Goal: Task Accomplishment & Management: Use online tool/utility

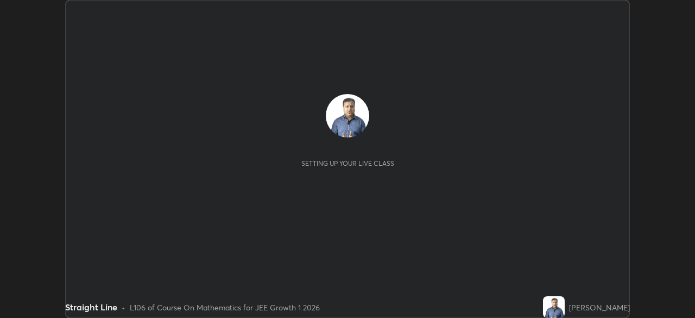
scroll to position [318, 694]
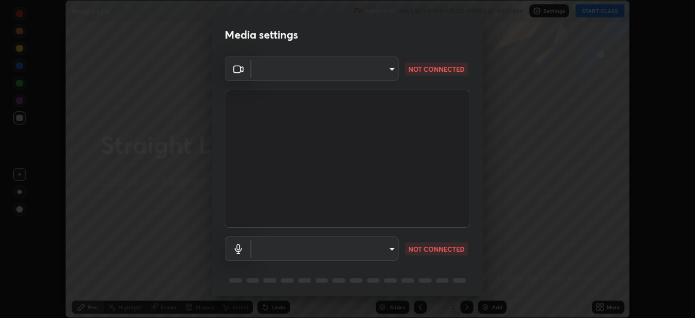
click at [389, 73] on body "Erase all Straight Line Recording WAS SCHEDULED TO START AT 9:00 AM Settings ST…" at bounding box center [347, 159] width 695 height 318
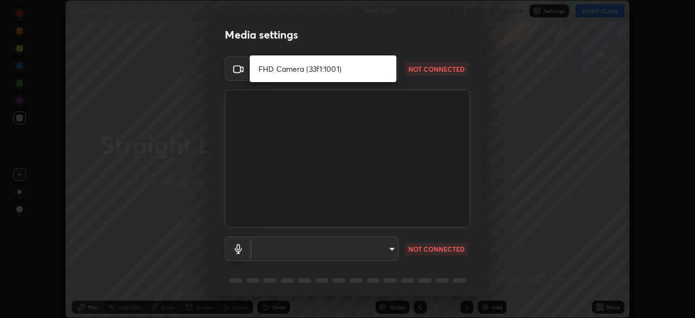
click at [328, 71] on li "FHD Camera (33f1:1001)" at bounding box center [323, 69] width 147 height 18
type input "018017b825b3515e02722570a61a3b5b1dab29f1d1448a28d0780849933fc4ef"
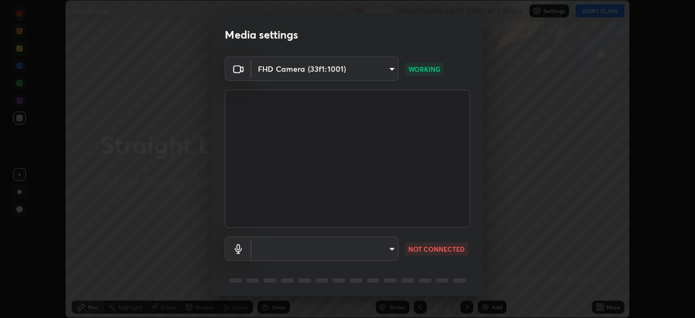
click at [384, 250] on body "Erase all Straight Line Recording WAS SCHEDULED TO START AT 9:00 AM Settings ST…" at bounding box center [347, 159] width 695 height 318
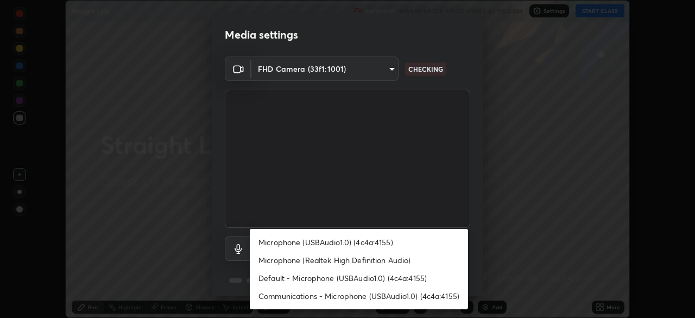
click at [337, 243] on li "Microphone (USBAudio1.0) (4c4a:4155)" at bounding box center [359, 242] width 218 height 18
type input "d998dc833462126c5b4ff73f1c9c3b44bb295eaed66cd428ec49ef79e8524d06"
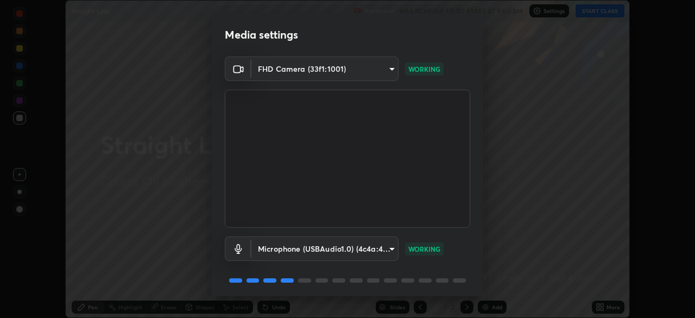
scroll to position [39, 0]
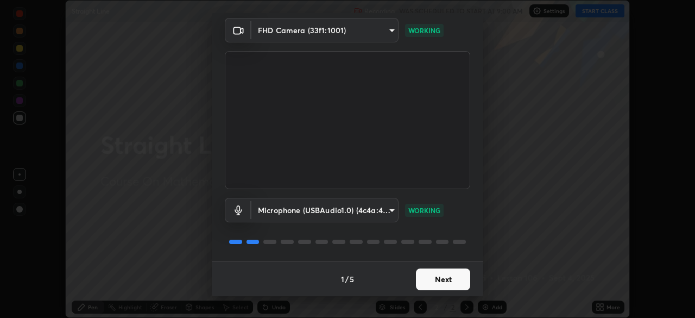
click at [440, 285] on button "Next" at bounding box center [443, 279] width 54 height 22
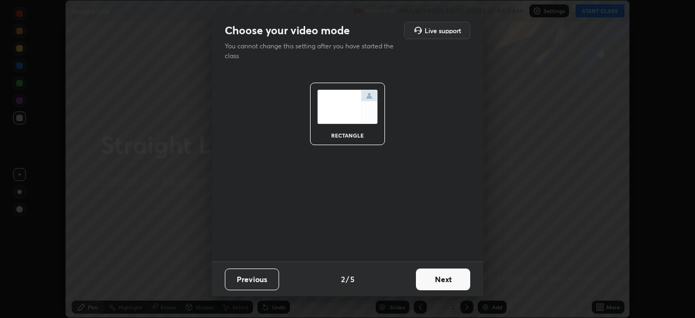
click at [440, 280] on button "Next" at bounding box center [443, 279] width 54 height 22
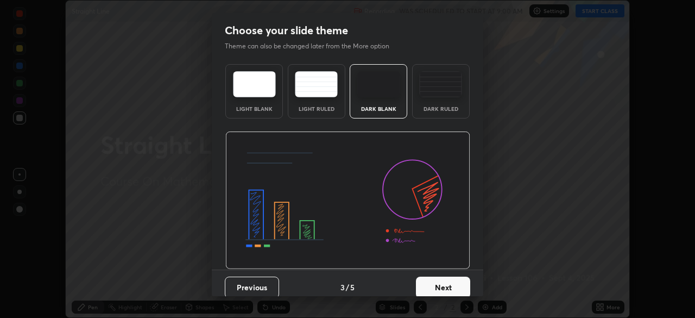
click at [441, 279] on button "Next" at bounding box center [443, 287] width 54 height 22
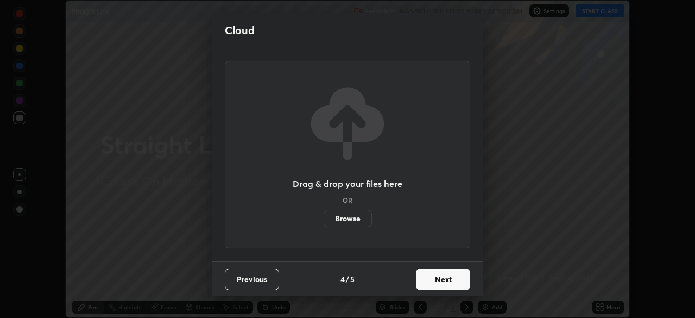
click at [441, 279] on button "Next" at bounding box center [443, 279] width 54 height 22
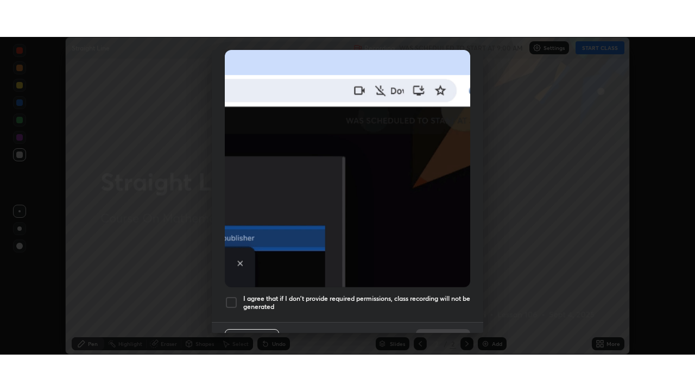
scroll to position [260, 0]
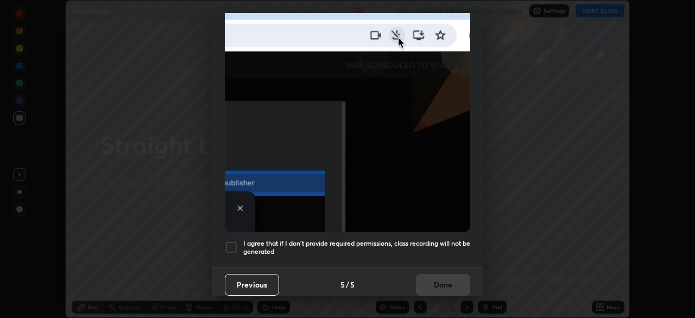
click at [385, 250] on h5 "I agree that if I don't provide required permissions, class recording will not …" at bounding box center [356, 247] width 227 height 17
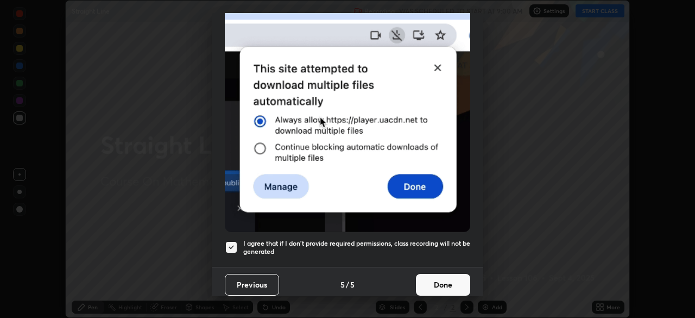
click at [440, 282] on button "Done" at bounding box center [443, 285] width 54 height 22
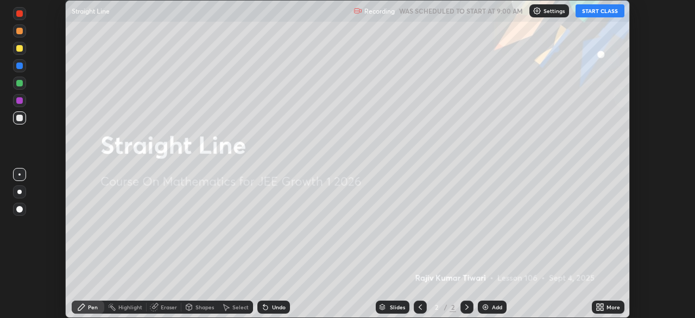
click at [597, 15] on button "START CLASS" at bounding box center [600, 10] width 49 height 13
click at [603, 304] on icon at bounding box center [601, 305] width 3 height 3
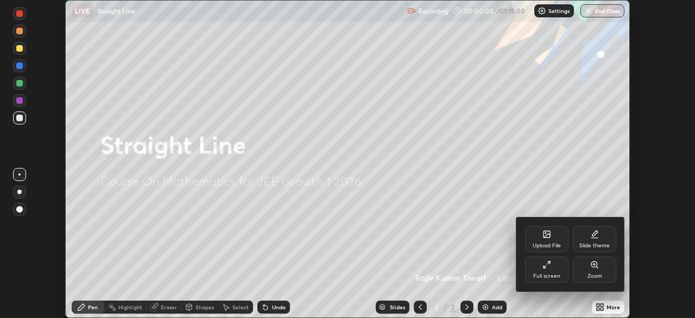
click at [541, 269] on div "Full screen" at bounding box center [546, 269] width 43 height 26
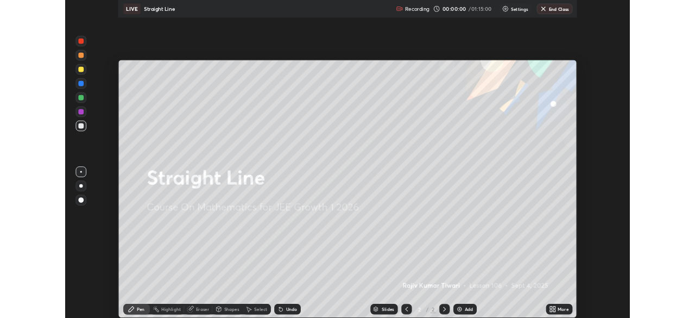
scroll to position [391, 695]
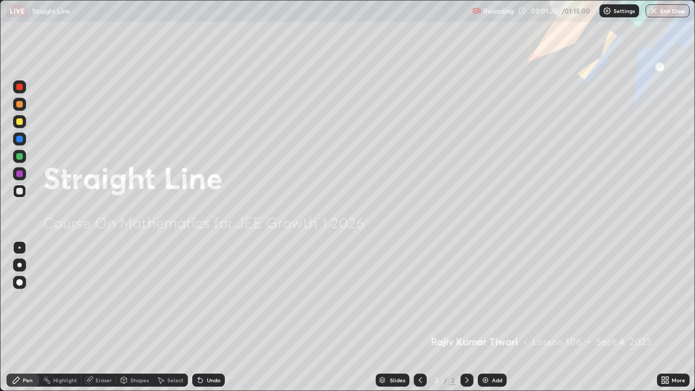
click at [492, 317] on div "Add" at bounding box center [497, 379] width 10 height 5
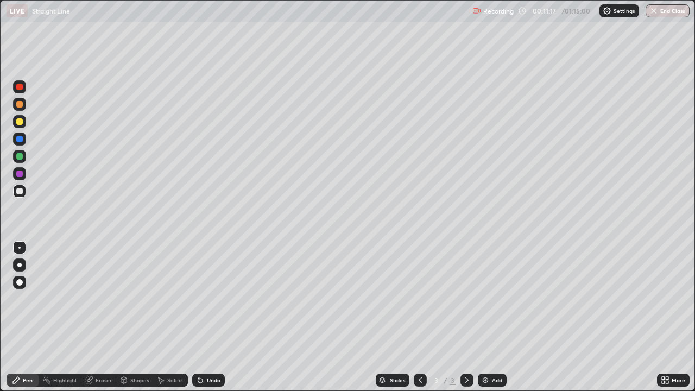
click at [492, 317] on div "Add" at bounding box center [497, 379] width 10 height 5
click at [24, 124] on div at bounding box center [19, 121] width 13 height 13
click at [97, 317] on div "Eraser" at bounding box center [104, 379] width 16 height 5
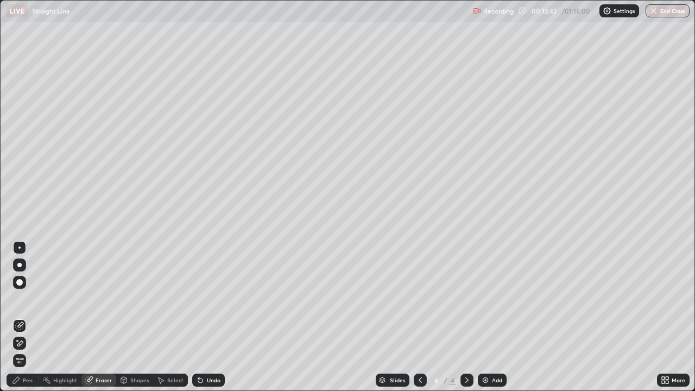
click at [18, 317] on icon at bounding box center [19, 343] width 9 height 9
click at [208, 317] on div "Undo" at bounding box center [214, 379] width 14 height 5
click at [210, 317] on div "Undo" at bounding box center [214, 379] width 14 height 5
click at [207, 317] on div "Undo" at bounding box center [208, 380] width 33 height 13
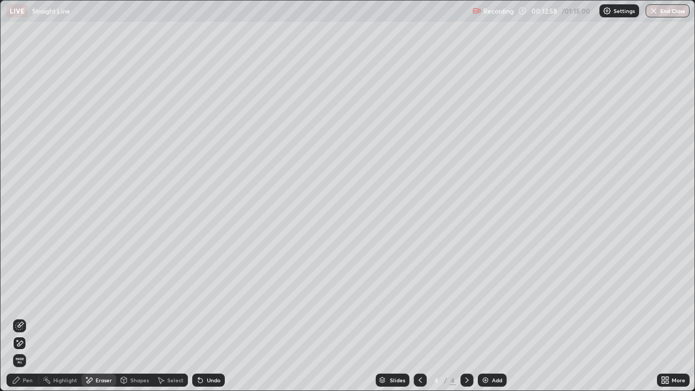
click at [205, 317] on div "Undo" at bounding box center [208, 380] width 33 height 13
click at [29, 317] on div "Pen" at bounding box center [23, 380] width 33 height 13
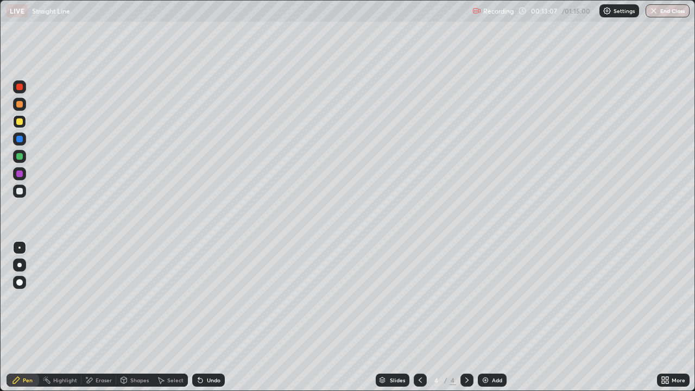
click at [99, 317] on div "Eraser" at bounding box center [98, 380] width 35 height 13
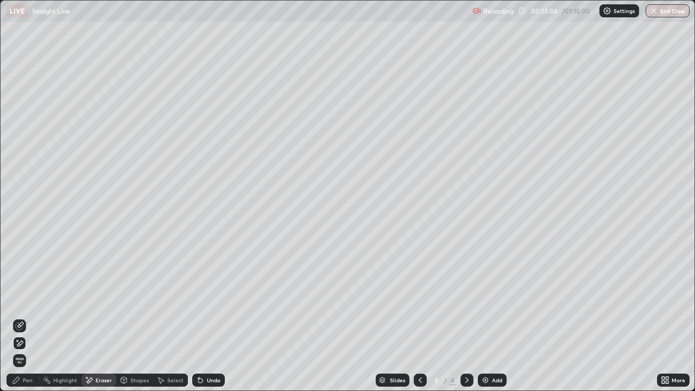
click at [19, 317] on icon at bounding box center [19, 325] width 9 height 9
click at [18, 317] on icon at bounding box center [16, 380] width 9 height 9
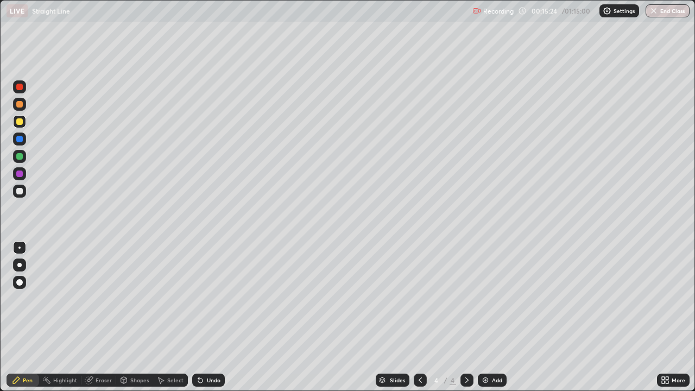
click at [496, 317] on div "Add" at bounding box center [492, 380] width 29 height 13
click at [207, 317] on div "Undo" at bounding box center [214, 379] width 14 height 5
click at [210, 317] on div "Undo" at bounding box center [214, 379] width 14 height 5
click at [214, 317] on div "Undo" at bounding box center [208, 380] width 33 height 13
click at [216, 317] on div "Undo" at bounding box center [208, 380] width 33 height 13
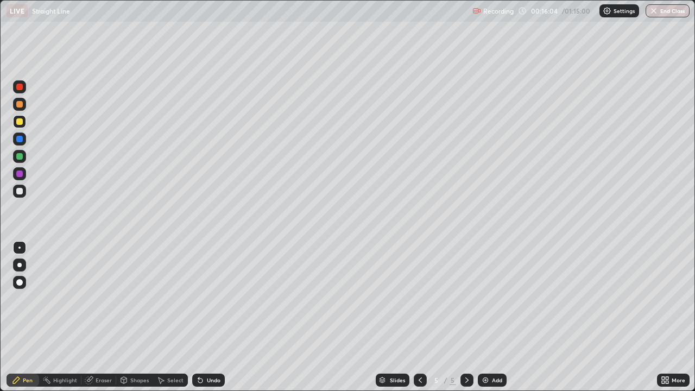
click at [217, 317] on div "Undo" at bounding box center [214, 379] width 14 height 5
click at [23, 192] on div at bounding box center [19, 191] width 13 height 13
click at [19, 140] on div at bounding box center [19, 139] width 7 height 7
click at [488, 317] on img at bounding box center [485, 380] width 9 height 9
click at [20, 122] on div at bounding box center [19, 121] width 7 height 7
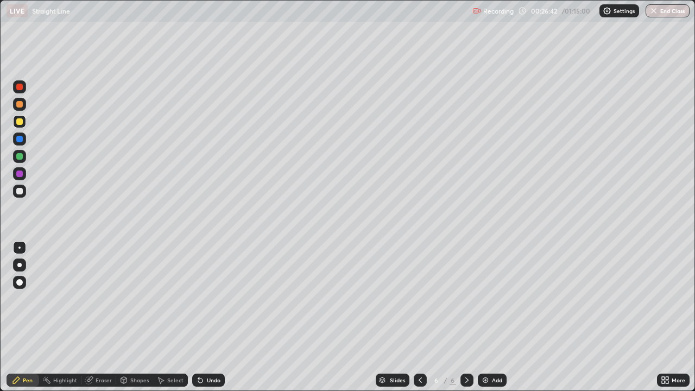
click at [129, 317] on div "Shapes" at bounding box center [134, 380] width 37 height 13
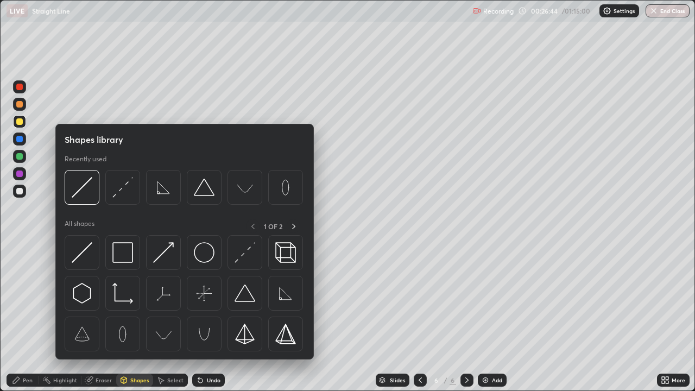
click at [84, 256] on img at bounding box center [82, 252] width 21 height 21
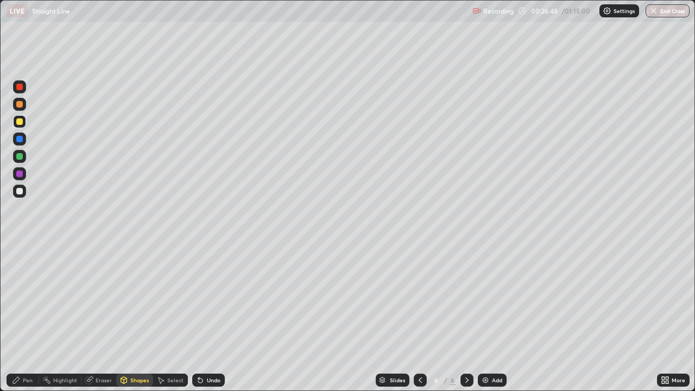
click at [138, 317] on div "Shapes" at bounding box center [139, 379] width 18 height 5
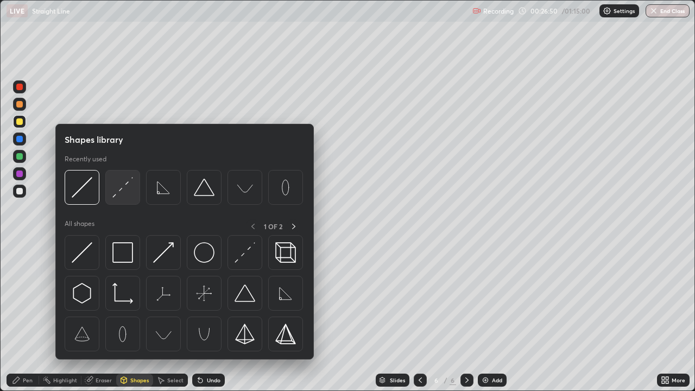
click at [123, 196] on img at bounding box center [122, 187] width 21 height 21
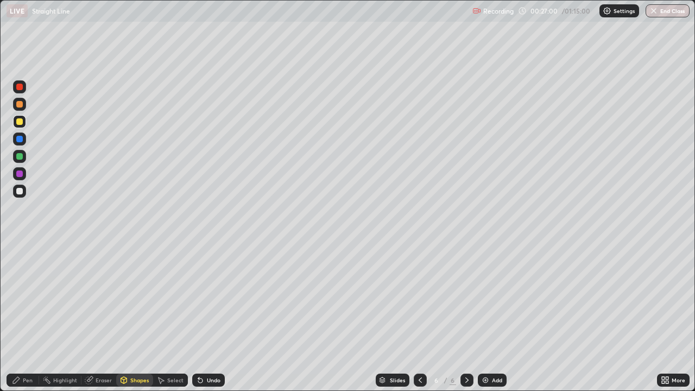
click at [136, 317] on div "Shapes" at bounding box center [139, 379] width 18 height 5
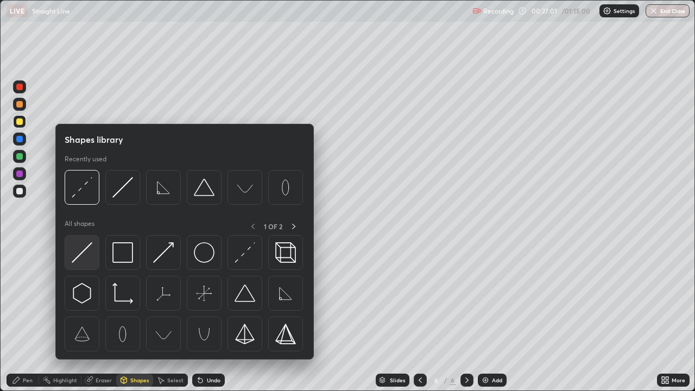
click at [81, 254] on img at bounding box center [82, 252] width 21 height 21
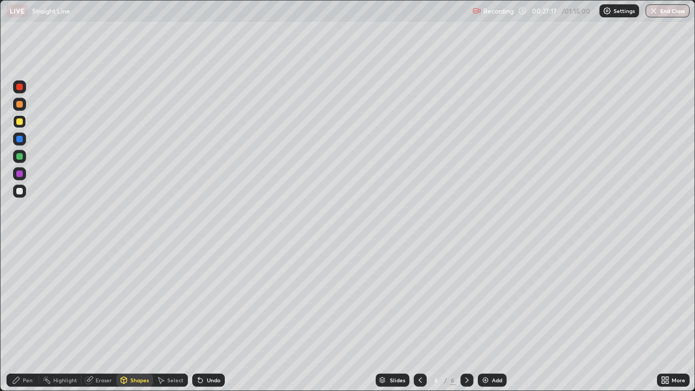
click at [131, 317] on div "Shapes" at bounding box center [134, 380] width 37 height 13
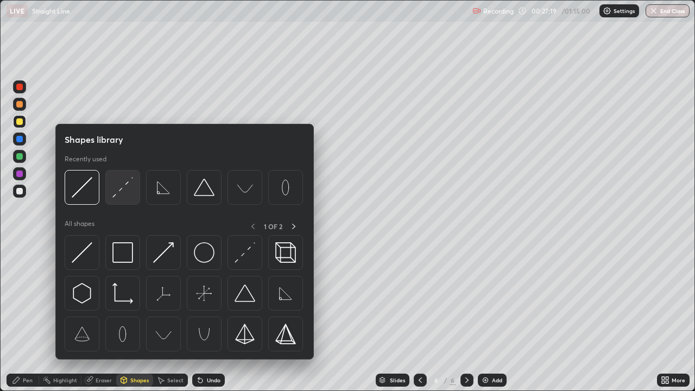
click at [122, 190] on img at bounding box center [122, 187] width 21 height 21
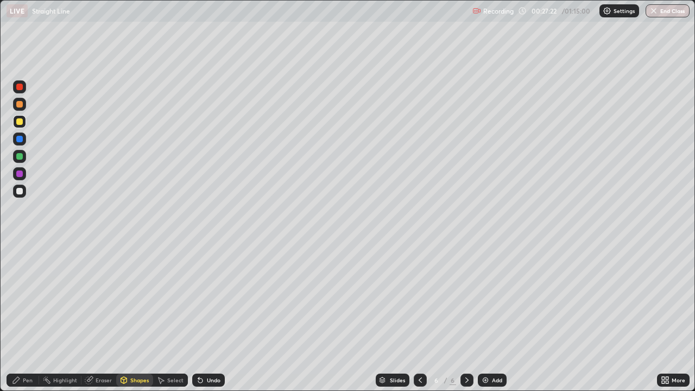
click at [136, 317] on div "Shapes" at bounding box center [139, 379] width 18 height 5
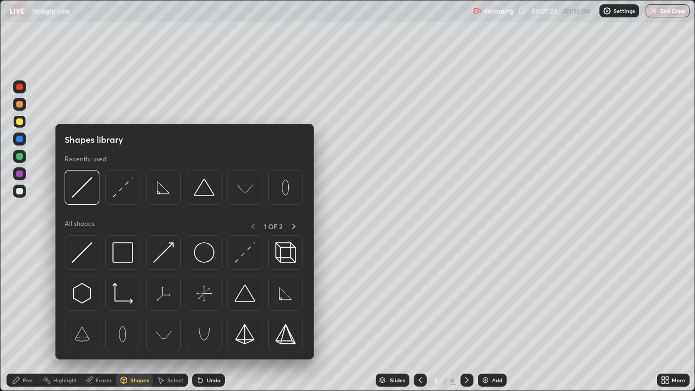
click at [84, 256] on img at bounding box center [82, 252] width 21 height 21
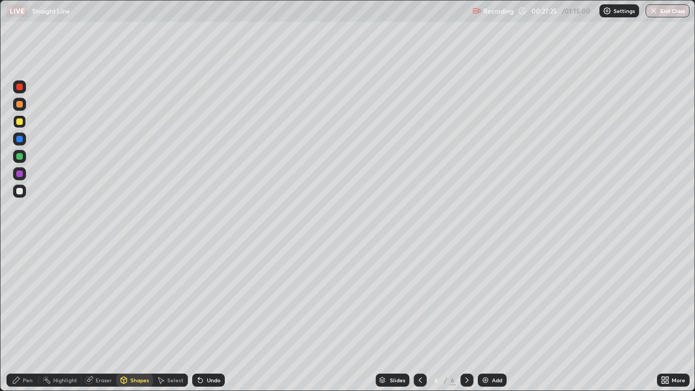
click at [22, 105] on div at bounding box center [19, 104] width 7 height 7
click at [30, 317] on div "Pen" at bounding box center [28, 379] width 10 height 5
click at [20, 191] on div at bounding box center [19, 191] width 7 height 7
click at [492, 317] on div "Add" at bounding box center [497, 379] width 10 height 5
click at [18, 123] on div at bounding box center [19, 121] width 7 height 7
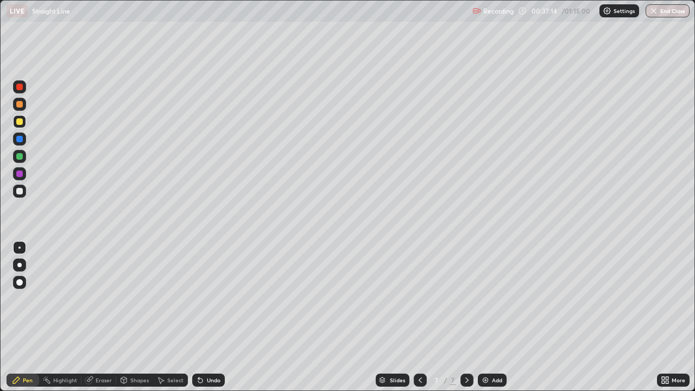
click at [100, 317] on div "Eraser" at bounding box center [104, 379] width 16 height 5
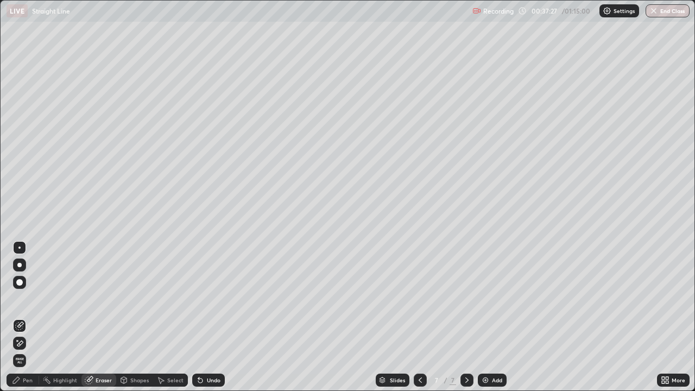
click at [22, 317] on div "Pen" at bounding box center [23, 380] width 33 height 13
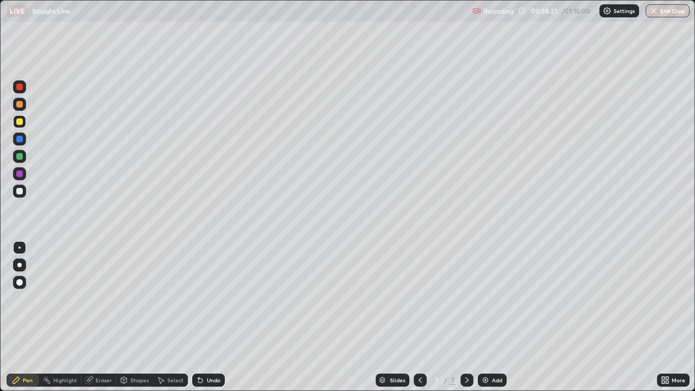
click at [22, 190] on div at bounding box center [19, 191] width 7 height 7
click at [20, 119] on div at bounding box center [19, 121] width 7 height 7
click at [18, 139] on div at bounding box center [19, 139] width 7 height 7
click at [419, 317] on icon at bounding box center [420, 380] width 9 height 9
click at [466, 317] on icon at bounding box center [467, 380] width 9 height 9
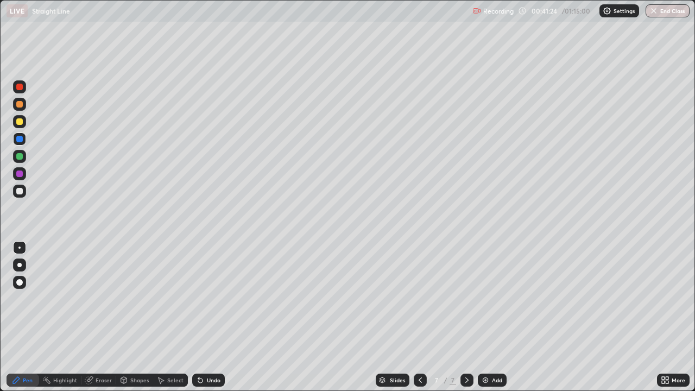
click at [207, 317] on div "Undo" at bounding box center [214, 379] width 14 height 5
click at [208, 317] on div "Undo" at bounding box center [214, 379] width 14 height 5
click at [209, 317] on div "Undo" at bounding box center [208, 380] width 33 height 13
click at [211, 317] on div "Undo" at bounding box center [208, 380] width 33 height 13
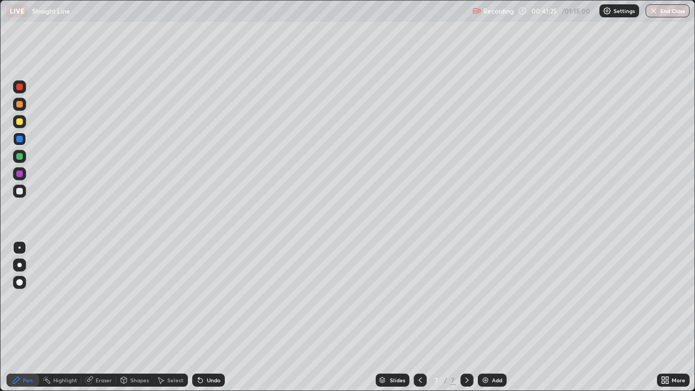
click at [212, 317] on div "Undo" at bounding box center [208, 380] width 33 height 13
click at [213, 317] on div "Undo" at bounding box center [208, 380] width 33 height 13
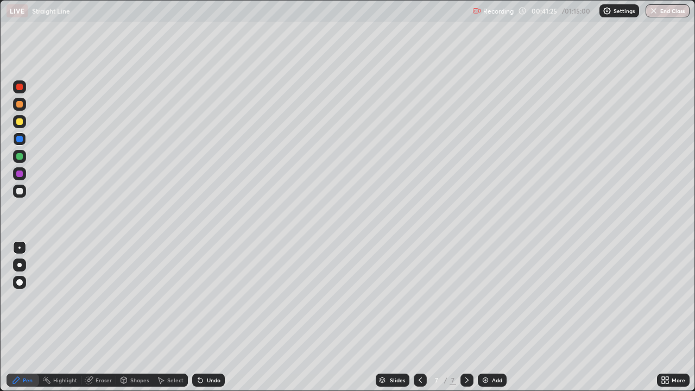
click at [213, 317] on div "Undo" at bounding box center [208, 380] width 33 height 13
click at [215, 317] on div "Undo" at bounding box center [208, 380] width 33 height 13
click at [216, 317] on div "Undo" at bounding box center [208, 380] width 33 height 13
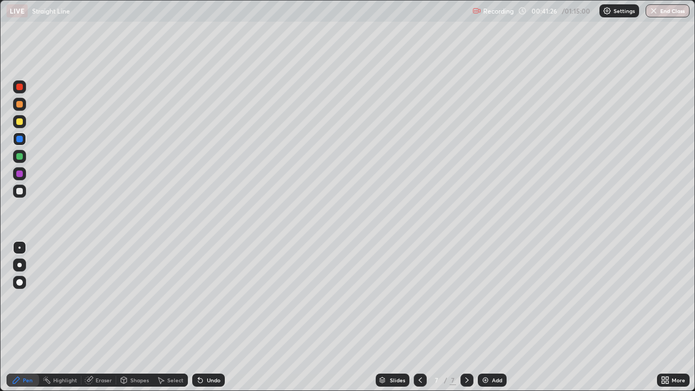
click at [216, 317] on div "Undo" at bounding box center [208, 380] width 33 height 13
click at [217, 317] on div "Undo" at bounding box center [208, 380] width 33 height 13
click at [218, 317] on div "Undo" at bounding box center [208, 380] width 33 height 13
click at [217, 317] on div "Undo" at bounding box center [208, 380] width 33 height 13
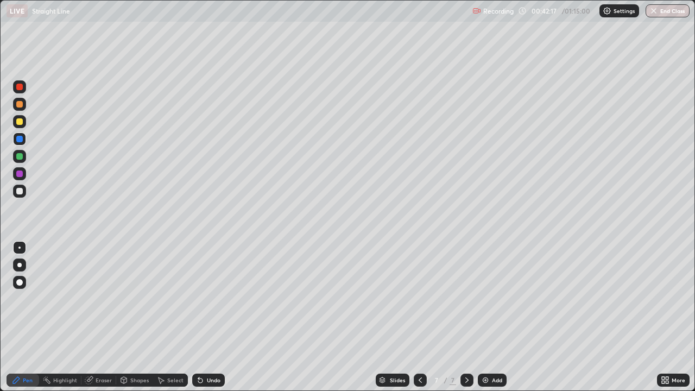
click at [21, 192] on div at bounding box center [19, 191] width 7 height 7
click at [418, 317] on icon at bounding box center [420, 380] width 9 height 9
click at [20, 139] on div at bounding box center [19, 139] width 7 height 7
click at [466, 317] on icon at bounding box center [467, 380] width 9 height 9
click at [492, 317] on div "Add" at bounding box center [497, 379] width 10 height 5
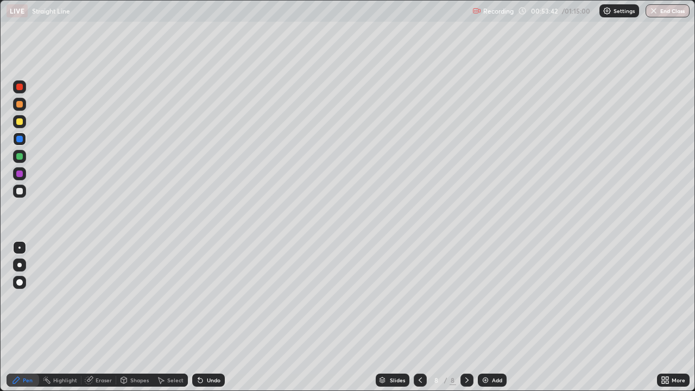
click at [20, 121] on div at bounding box center [19, 121] width 7 height 7
click at [20, 188] on div at bounding box center [19, 191] width 7 height 7
click at [492, 317] on div "Add" at bounding box center [497, 379] width 10 height 5
click at [20, 121] on div at bounding box center [19, 121] width 7 height 7
click at [676, 12] on button "End Class" at bounding box center [668, 10] width 43 height 13
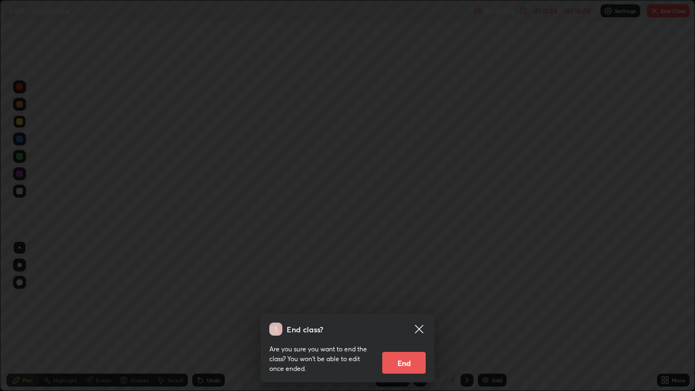
click at [402, 317] on button "End" at bounding box center [403, 363] width 43 height 22
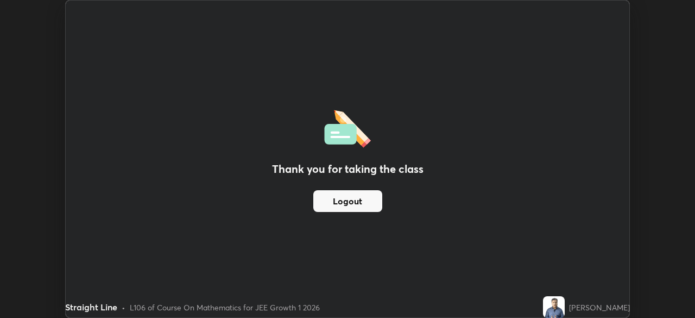
scroll to position [53977, 53600]
